Goal: Task Accomplishment & Management: Manage account settings

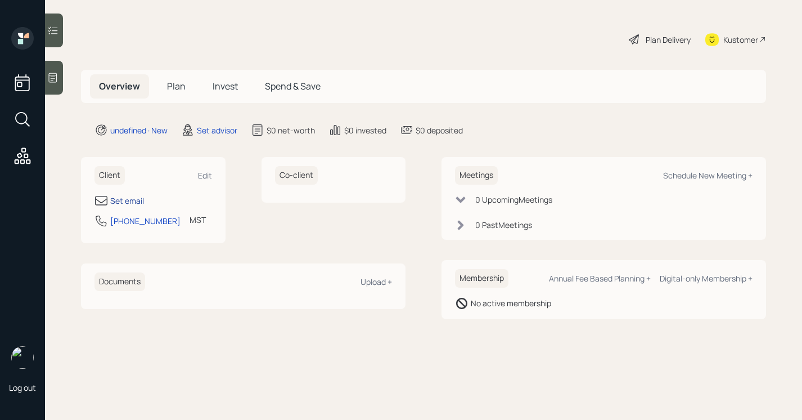
click at [115, 205] on div "Set email" at bounding box center [127, 201] width 34 height 12
select select "America/[GEOGRAPHIC_DATA]"
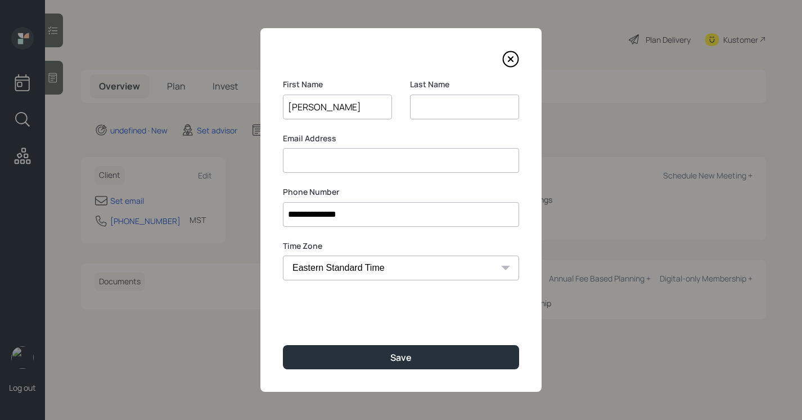
type input "[PERSON_NAME]"
click at [474, 103] on input at bounding box center [464, 106] width 109 height 25
type input "[PERSON_NAME]"
click at [394, 165] on input at bounding box center [401, 160] width 236 height 25
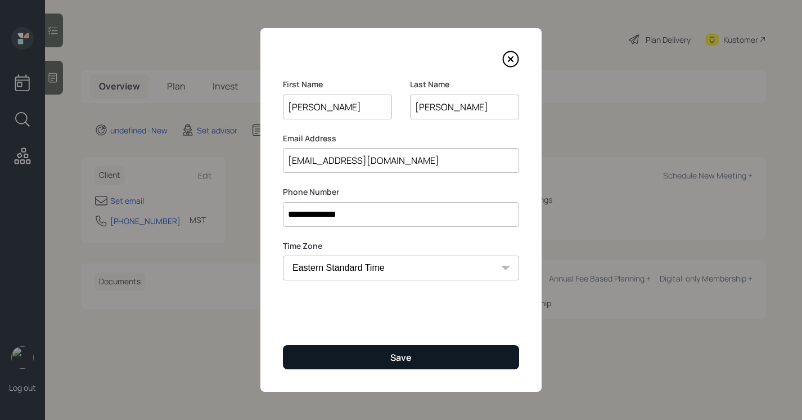
type input "[EMAIL_ADDRESS][DOMAIN_NAME]"
click at [366, 349] on button "Save" at bounding box center [401, 357] width 236 height 24
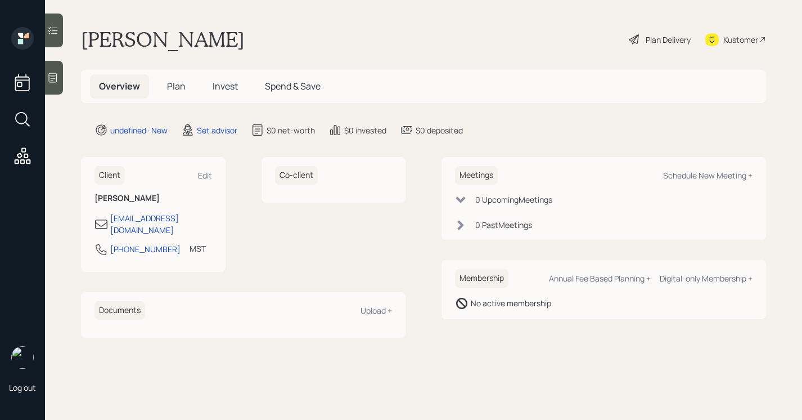
click at [58, 72] on icon at bounding box center [52, 77] width 11 height 11
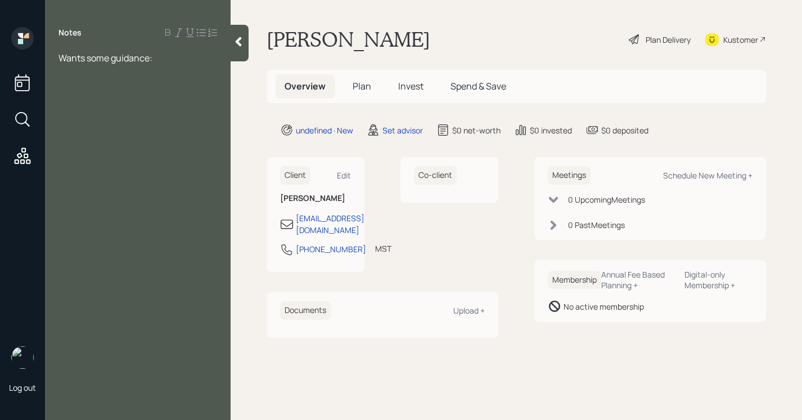
click at [167, 51] on div "Notes Wants some guidance:" at bounding box center [138, 216] width 186 height 379
click at [164, 58] on div "Wants some guidance:" at bounding box center [137, 58] width 159 height 12
click at [107, 76] on div at bounding box center [137, 82] width 159 height 12
click at [105, 74] on div "Wants some guidance Retirement Plannign" at bounding box center [137, 64] width 159 height 25
click at [105, 102] on div at bounding box center [137, 107] width 159 height 12
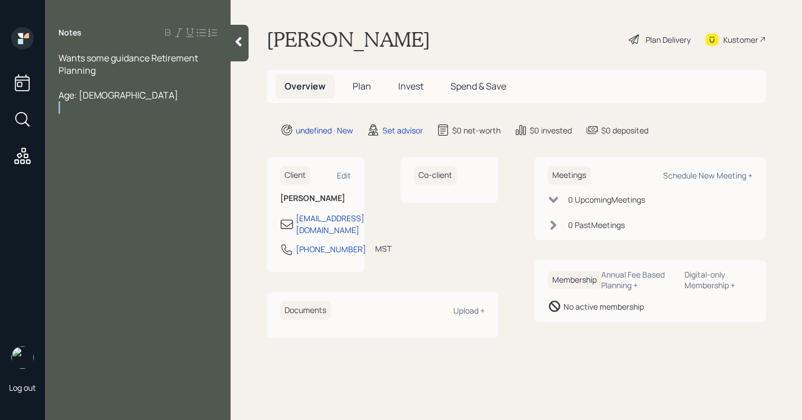
click at [105, 102] on div at bounding box center [137, 107] width 159 height 12
click at [105, 100] on div "Age: [DEMOGRAPHIC_DATA]" at bounding box center [137, 95] width 159 height 12
click at [130, 93] on div "Age: [DEMOGRAPHIC_DATA]; Married" at bounding box center [137, 95] width 159 height 12
click at [125, 126] on div "Income" at bounding box center [137, 132] width 159 height 12
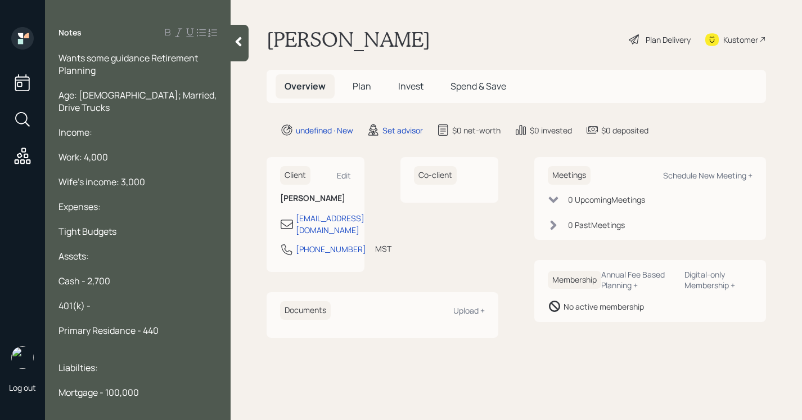
click at [181, 324] on div "Primary Residance - 440" at bounding box center [137, 330] width 159 height 12
click at [155, 386] on div "Mortgage - 100,000" at bounding box center [137, 392] width 159 height 12
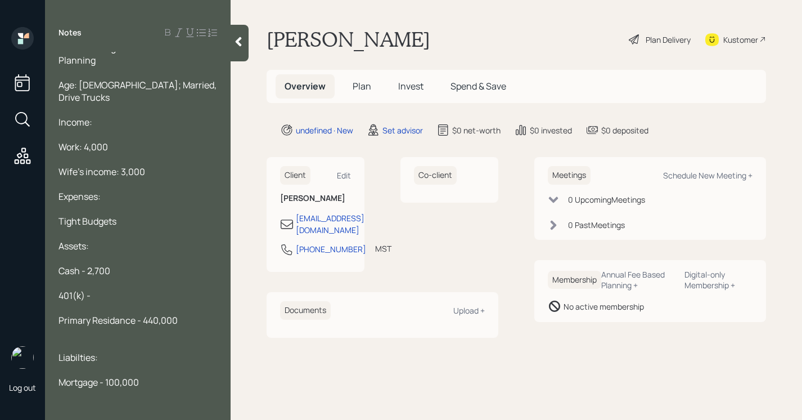
scroll to position [41, 0]
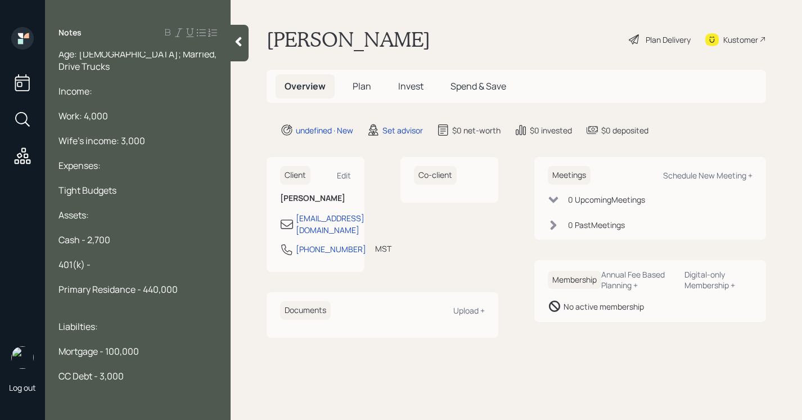
click at [129, 283] on span "Primary Residance - 440,000" at bounding box center [117, 289] width 119 height 12
click at [117, 283] on span "Primary Residance - 440,000" at bounding box center [117, 289] width 119 height 12
click at [110, 283] on span "Primary Residance - 440,000" at bounding box center [117, 289] width 119 height 12
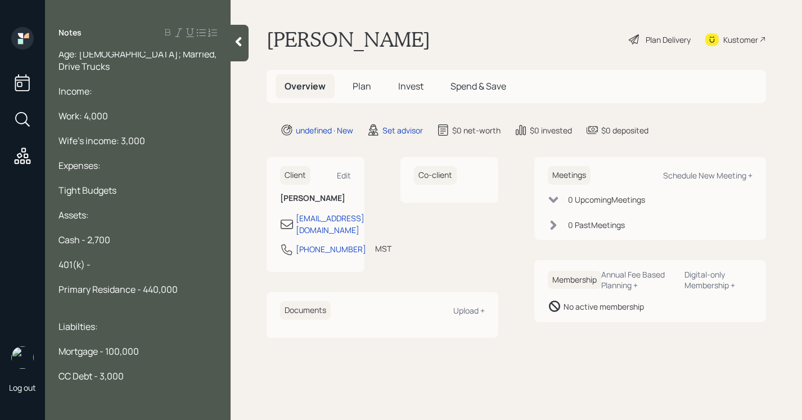
click at [110, 283] on span "Primary Residance - 440,000" at bounding box center [117, 289] width 119 height 12
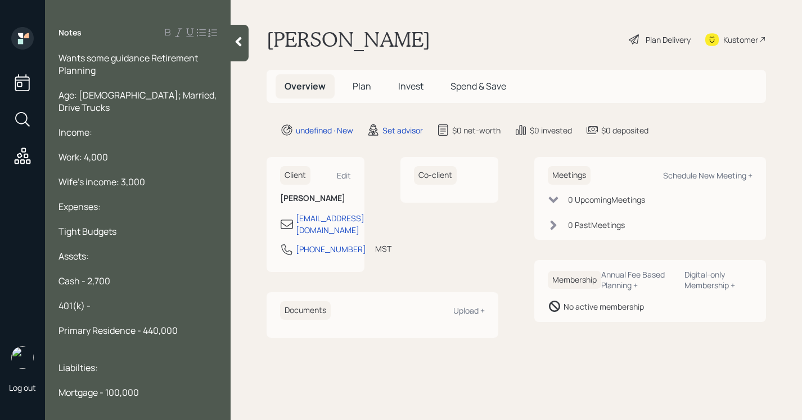
click at [241, 38] on icon at bounding box center [239, 42] width 6 height 10
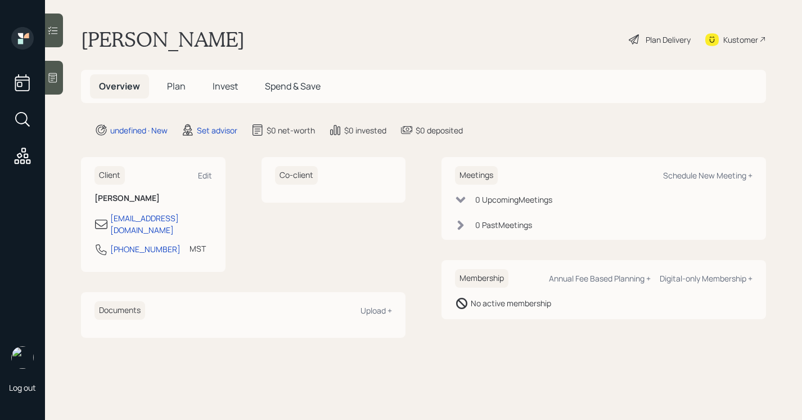
click at [712, 183] on div "Meetings Schedule New Meeting +" at bounding box center [604, 175] width 298 height 19
click at [710, 178] on div "Schedule New Meeting +" at bounding box center [707, 175] width 89 height 11
select select "round-[PERSON_NAME]"
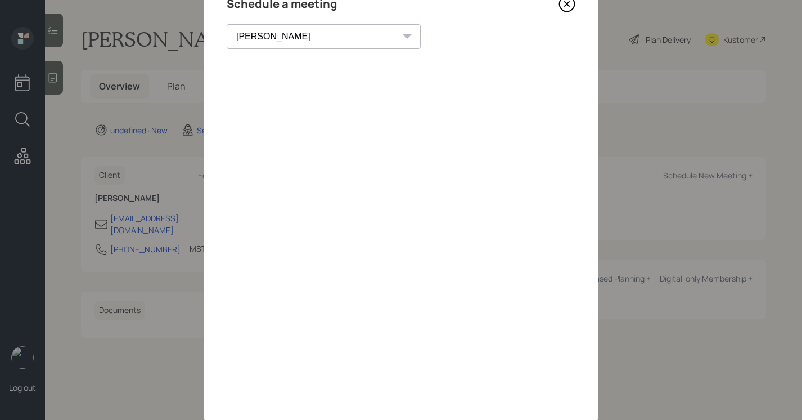
scroll to position [87, 0]
